Goal: Task Accomplishment & Management: Manage account settings

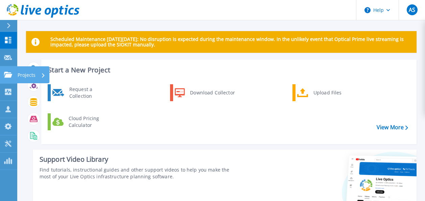
click at [34, 75] on p "Projects" at bounding box center [27, 75] width 18 height 18
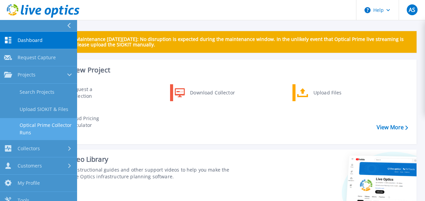
click at [37, 125] on link "Optical Prime Collector Runs" at bounding box center [38, 129] width 77 height 22
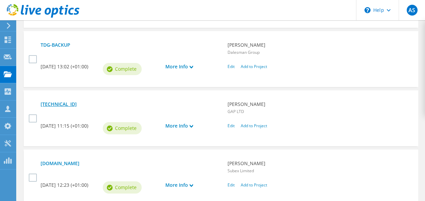
scroll to position [541, 0]
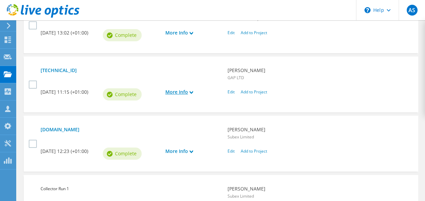
click at [176, 96] on link "More Info" at bounding box center [192, 91] width 55 height 7
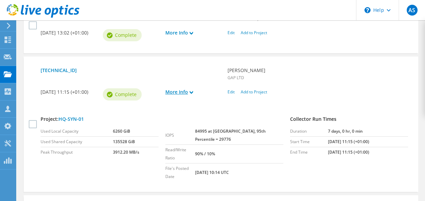
click at [197, 96] on link "More Info" at bounding box center [192, 91] width 55 height 7
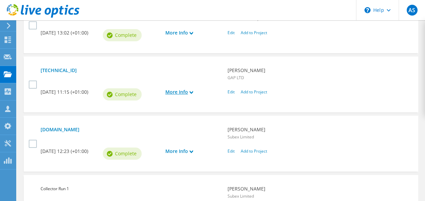
click at [197, 96] on link "More Info" at bounding box center [192, 91] width 55 height 7
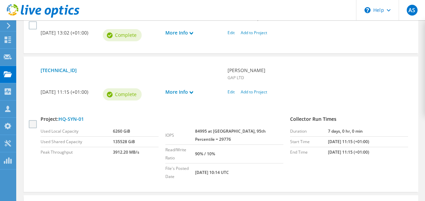
click at [36, 120] on label at bounding box center [34, 124] width 10 height 8
click at [0, 0] on input "checkbox" at bounding box center [0, 0] width 0 height 0
click at [255, 95] on link "Add to Project" at bounding box center [254, 92] width 26 height 6
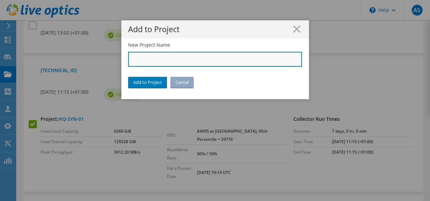
click at [152, 62] on input "New Project Name" at bounding box center [215, 59] width 174 height 15
type input "GAP HQ - SYN-01"
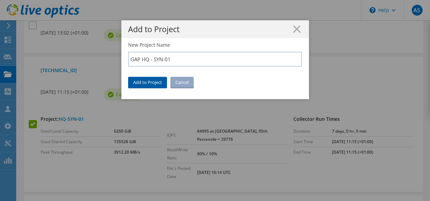
click at [144, 83] on link "Add to Project" at bounding box center [147, 82] width 39 height 11
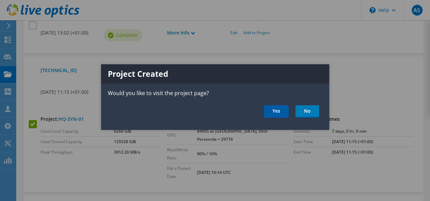
click at [274, 111] on link "Yes" at bounding box center [276, 111] width 25 height 13
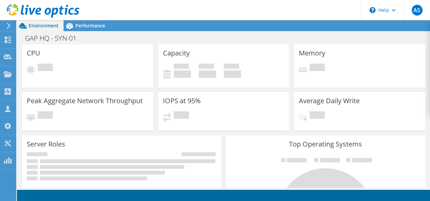
click at [231, 117] on div "Pending" at bounding box center [223, 119] width 121 height 16
select select "USD"
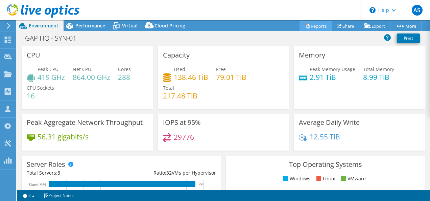
click at [315, 29] on link "Reports" at bounding box center [316, 26] width 32 height 10
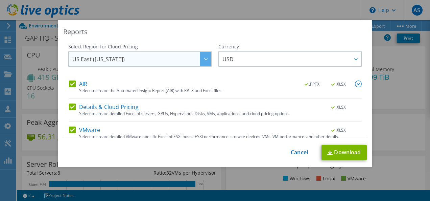
click at [144, 62] on span "US East (Virginia)" at bounding box center [141, 59] width 139 height 14
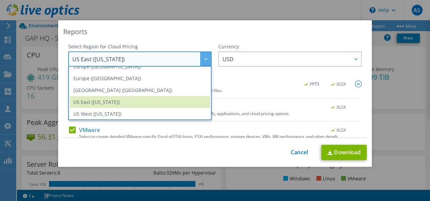
scroll to position [91, 0]
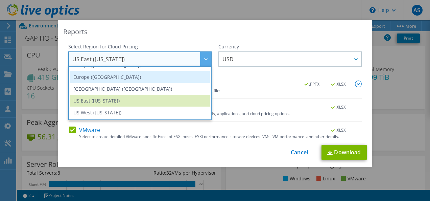
click at [101, 74] on li "Europe (London)" at bounding box center [140, 77] width 140 height 12
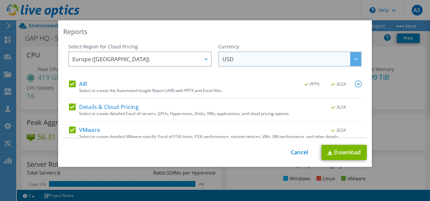
click at [246, 57] on span "USD" at bounding box center [292, 59] width 139 height 14
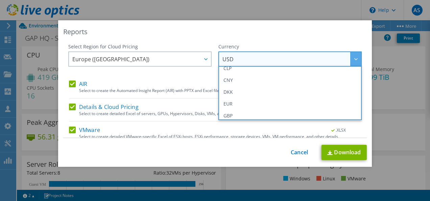
scroll to position [68, 0]
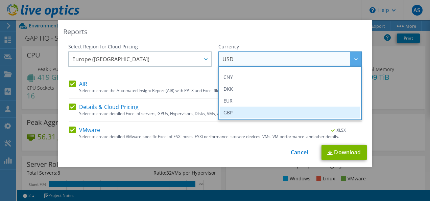
click at [231, 111] on li "GBP" at bounding box center [290, 113] width 140 height 12
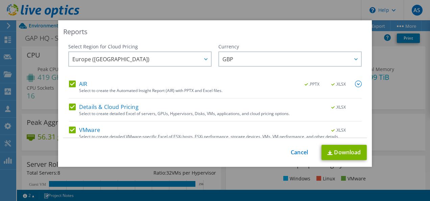
scroll to position [29, 0]
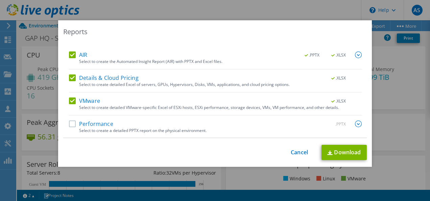
click at [73, 124] on label "Performance" at bounding box center [91, 123] width 44 height 7
click at [0, 0] on input "Performance" at bounding box center [0, 0] width 0 height 0
drag, startPoint x: 68, startPoint y: 78, endPoint x: 70, endPoint y: 71, distance: 7.5
click at [69, 78] on label "Details & Cloud Pricing" at bounding box center [104, 77] width 70 height 7
click at [0, 0] on input "Details & Cloud Pricing" at bounding box center [0, 0] width 0 height 0
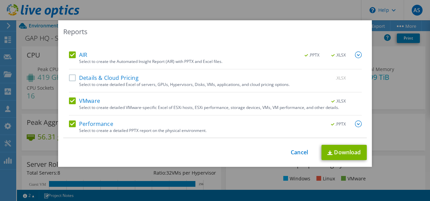
click at [73, 52] on label "AIR" at bounding box center [78, 54] width 18 height 7
click at [0, 0] on input "AIR" at bounding box center [0, 0] width 0 height 0
click at [69, 55] on label "AIR" at bounding box center [78, 54] width 18 height 7
click at [0, 0] on input "AIR" at bounding box center [0, 0] width 0 height 0
click at [342, 150] on link "Download" at bounding box center [344, 152] width 45 height 15
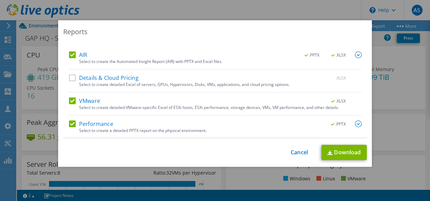
click at [249, 33] on div "Reports" at bounding box center [215, 31] width 304 height 9
click at [405, 136] on div "Reports Select Region for Cloud Pricing Asia Pacific (Hong Kong) Asia Pacific (…" at bounding box center [215, 100] width 430 height 160
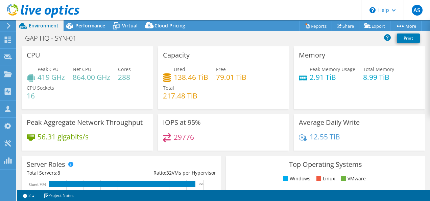
click at [50, 8] on icon at bounding box center [43, 11] width 73 height 14
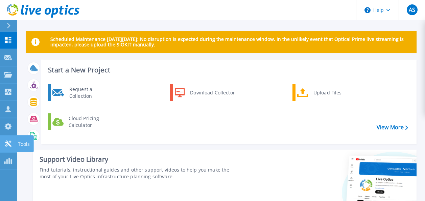
click at [21, 142] on p "Tools" at bounding box center [24, 144] width 12 height 18
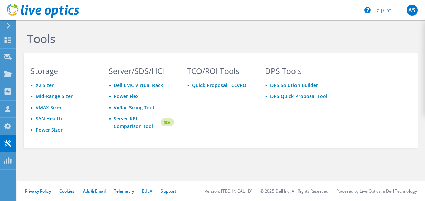
click at [132, 107] on link "VxRail Sizing Tool" at bounding box center [134, 107] width 41 height 6
